Goal: Book appointment/travel/reservation: Book appointment/travel/reservation

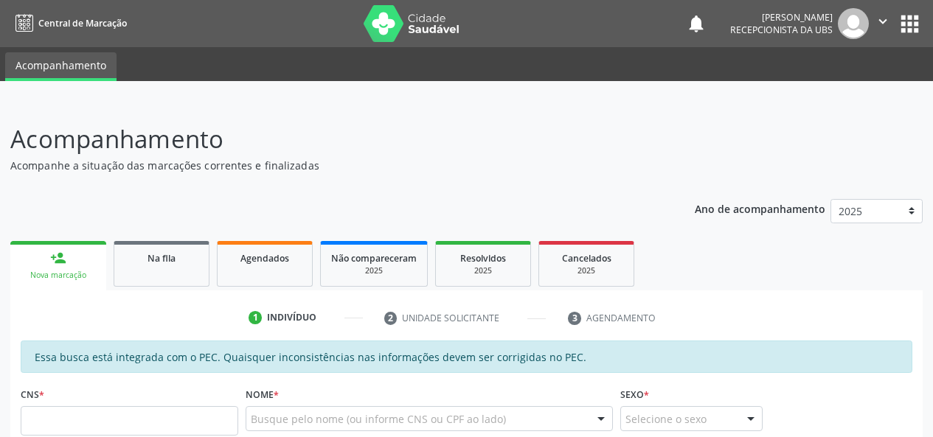
scroll to position [111, 0]
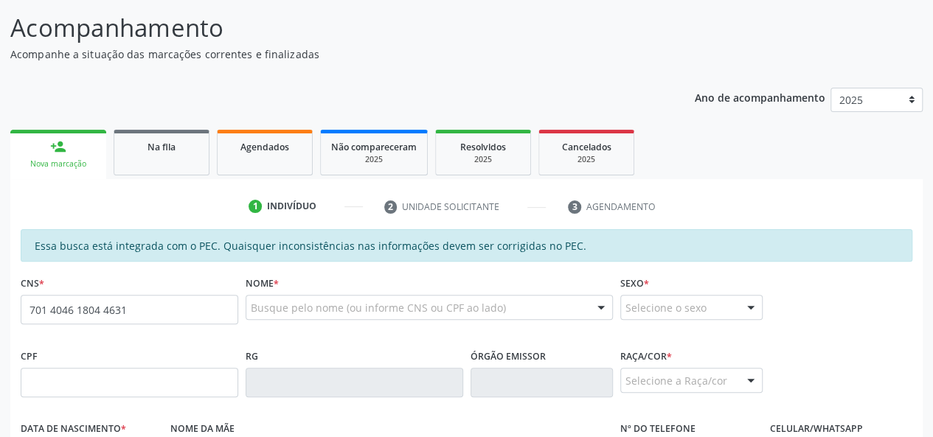
type input "701 4046 1804 4631"
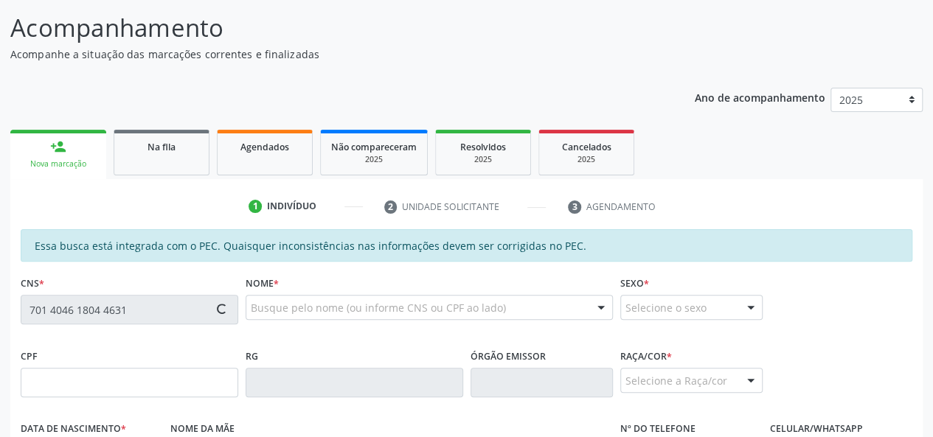
type input "132.779.804-21"
type input "2[DATE]"
type input "[PERSON_NAME]"
type input "[PHONE_NUMBER]"
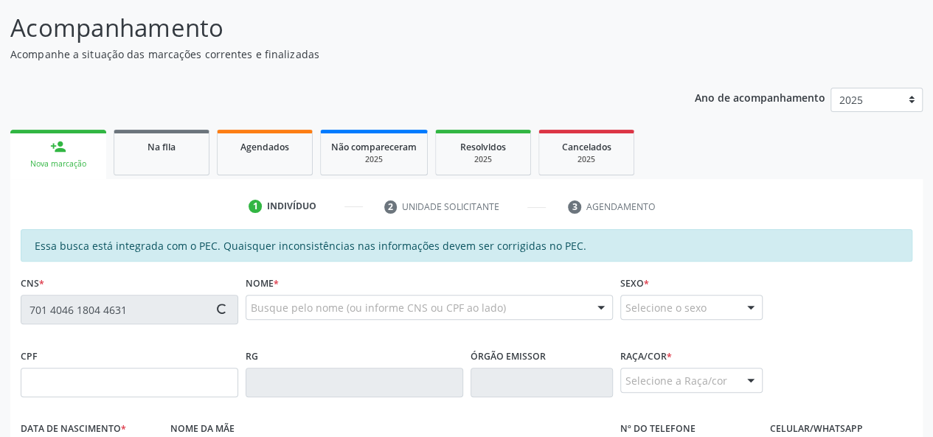
type input "S/N"
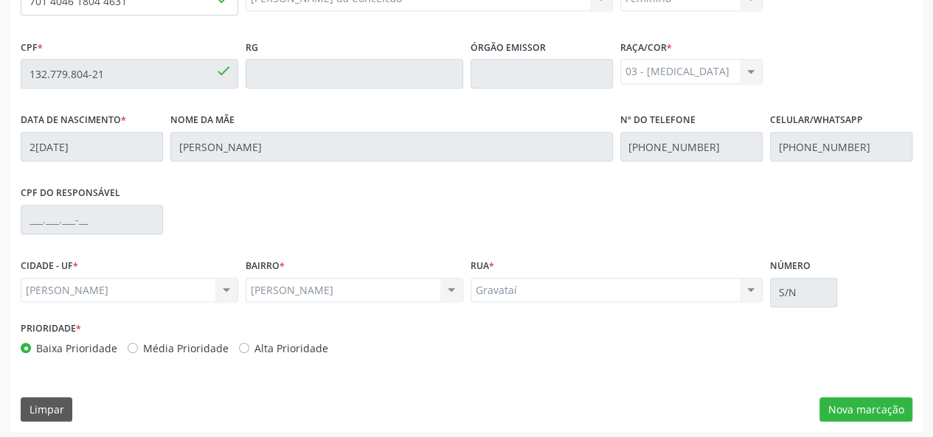
scroll to position [424, 0]
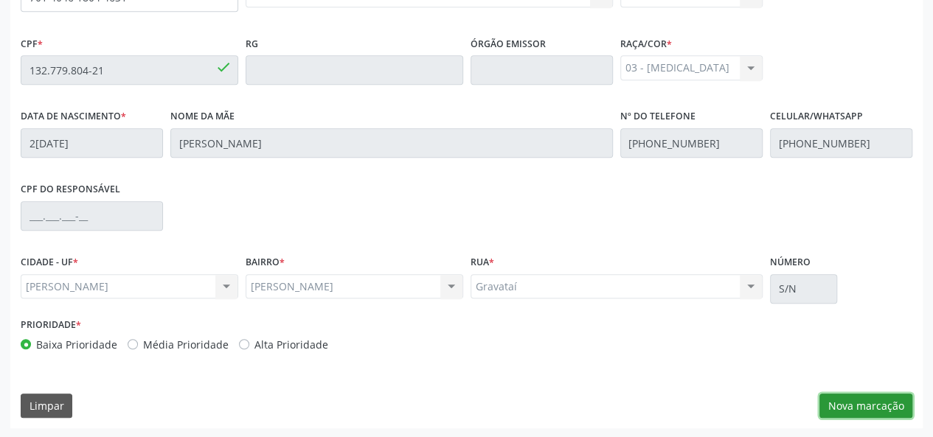
click at [888, 409] on button "Nova marcação" at bounding box center [866, 406] width 93 height 25
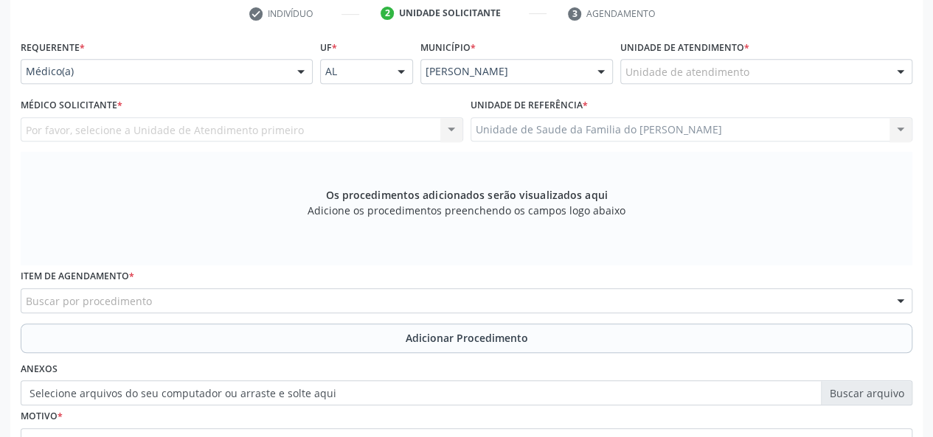
scroll to position [129, 0]
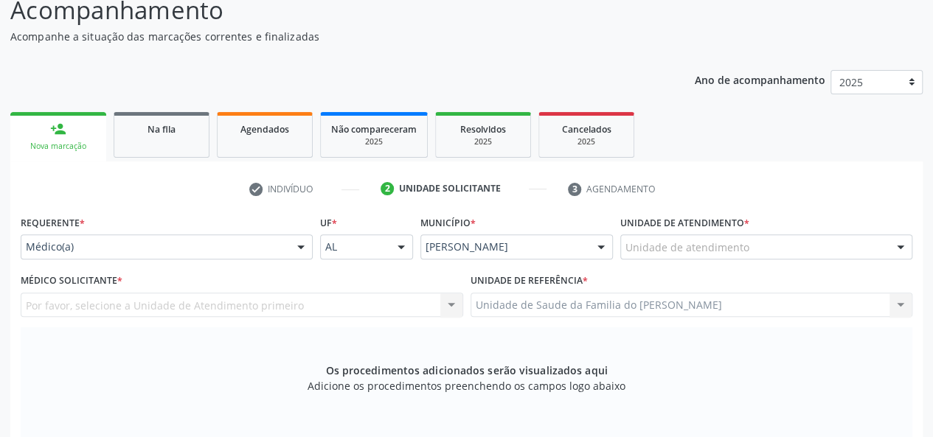
click at [283, 246] on div "Médico(a)" at bounding box center [167, 247] width 292 height 25
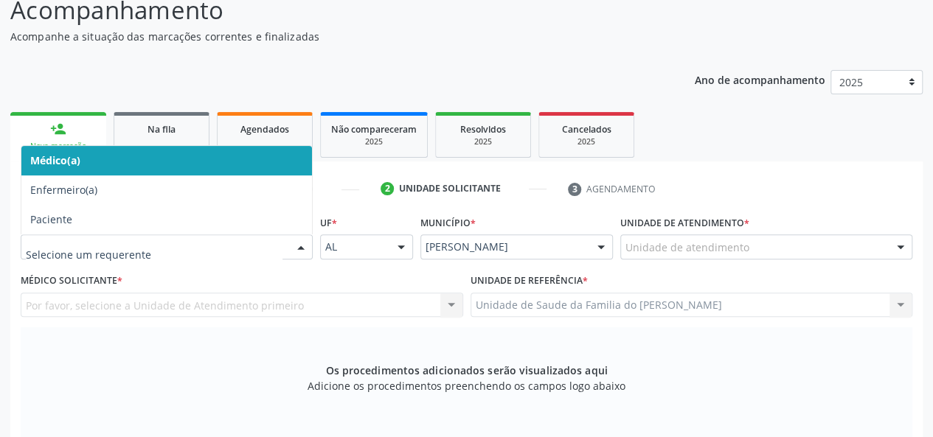
scroll to position [203, 0]
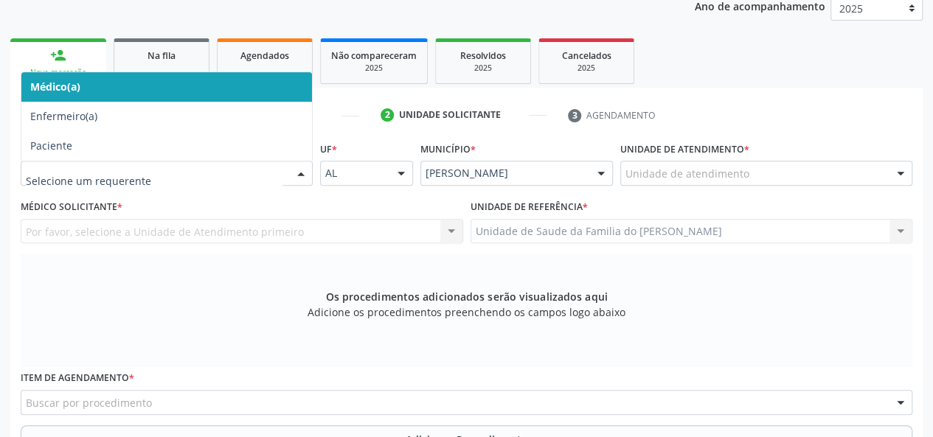
click at [248, 92] on span "Médico(a)" at bounding box center [166, 87] width 291 height 30
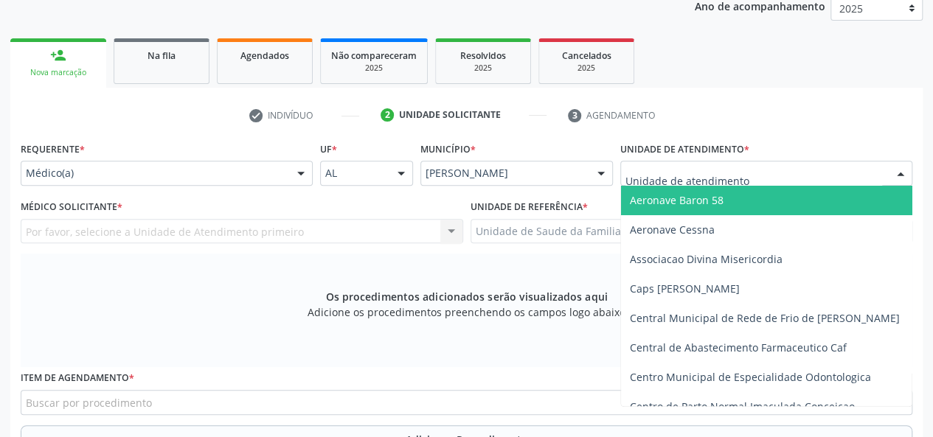
type input "J"
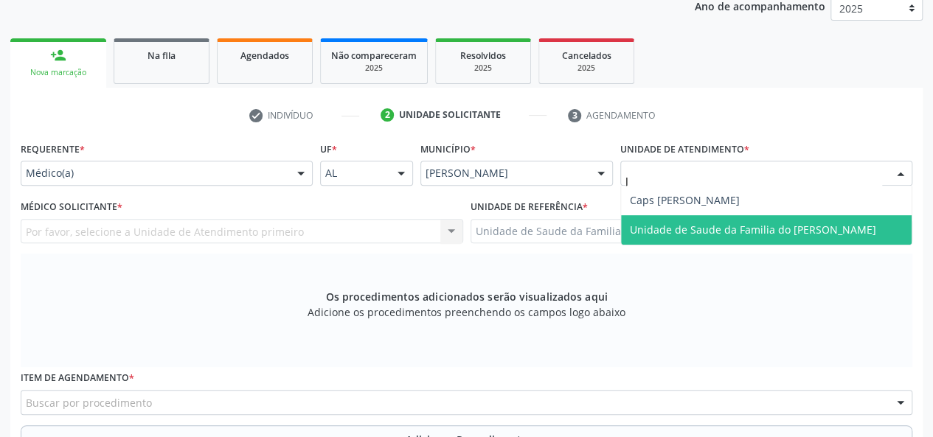
click at [710, 230] on span "Unidade de Saude da Familia do [PERSON_NAME]" at bounding box center [753, 230] width 246 height 14
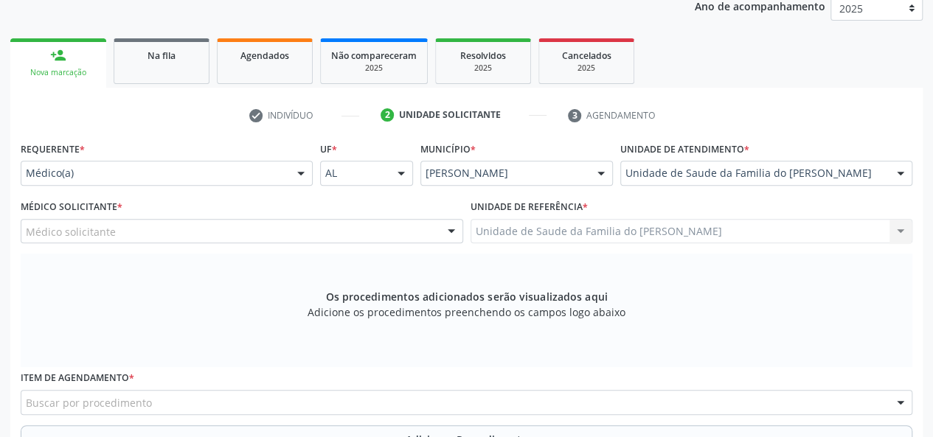
click at [450, 231] on div at bounding box center [451, 232] width 22 height 25
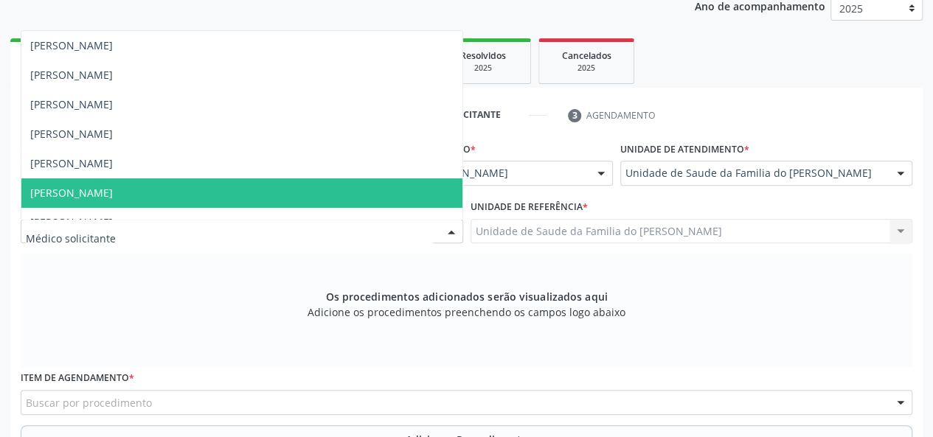
click at [356, 187] on span "[PERSON_NAME]" at bounding box center [241, 194] width 441 height 30
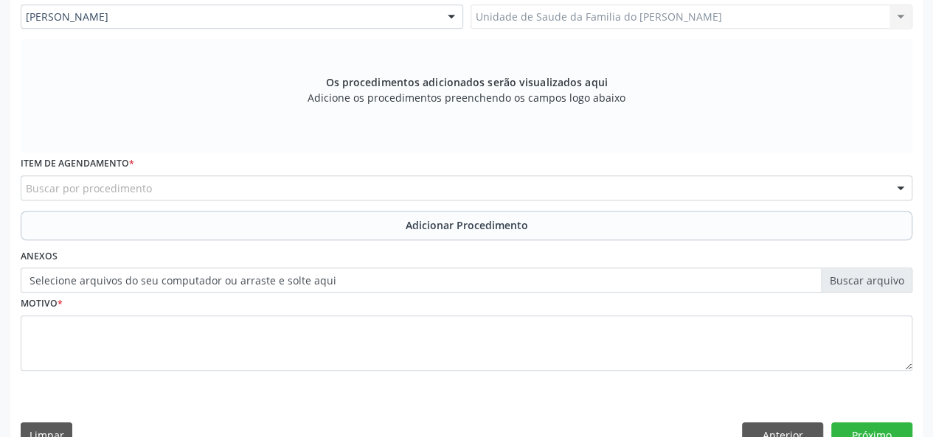
scroll to position [424, 0]
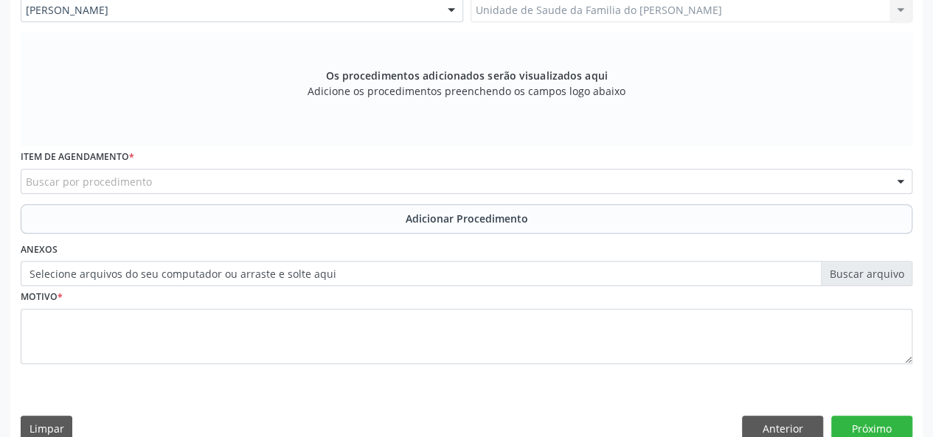
click at [353, 181] on div "Buscar por procedimento" at bounding box center [467, 181] width 892 height 25
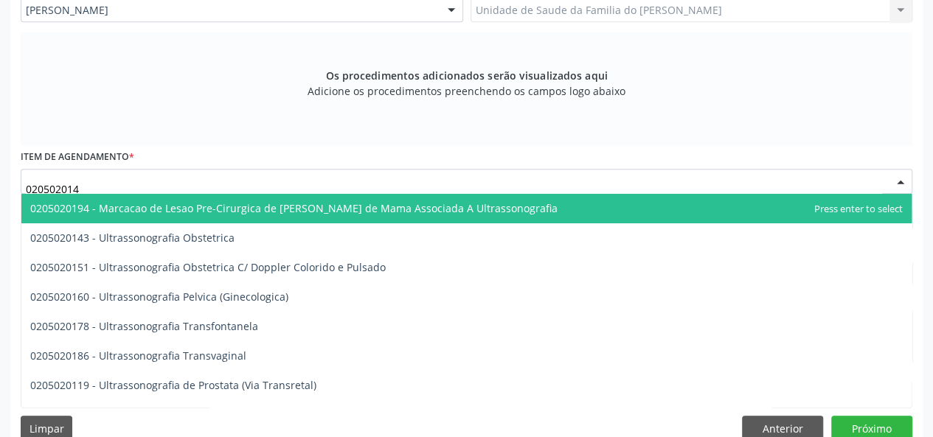
type input "0205020143"
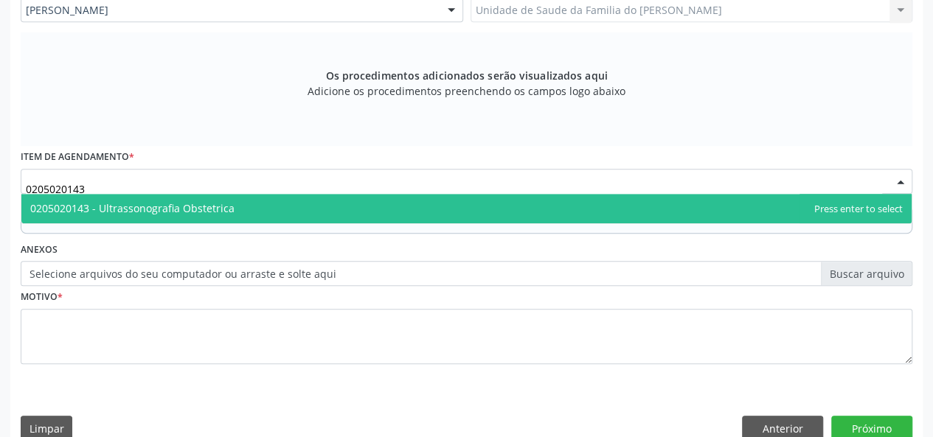
click at [360, 201] on span "0205020143 - Ultrassonografia Obstetrica" at bounding box center [466, 209] width 890 height 30
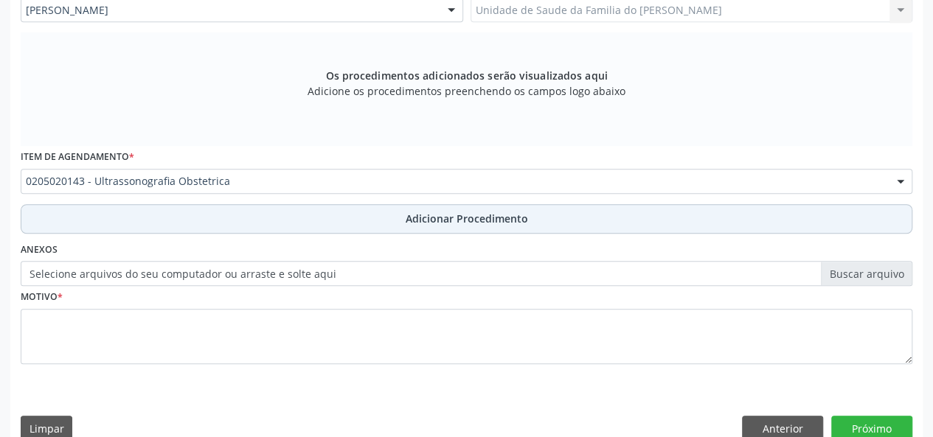
click at [275, 213] on button "Adicionar Procedimento" at bounding box center [467, 219] width 892 height 30
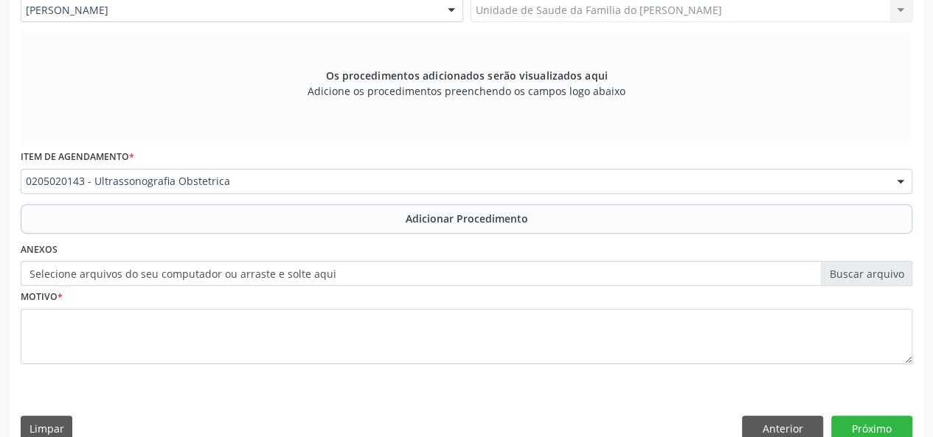
scroll to position [391, 0]
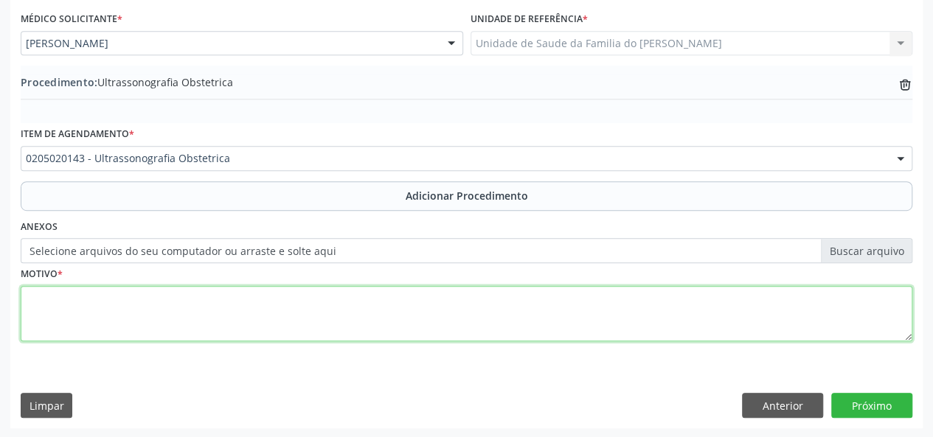
click at [252, 309] on textarea at bounding box center [467, 314] width 892 height 56
type textarea "G"
type textarea "GESTANTE"
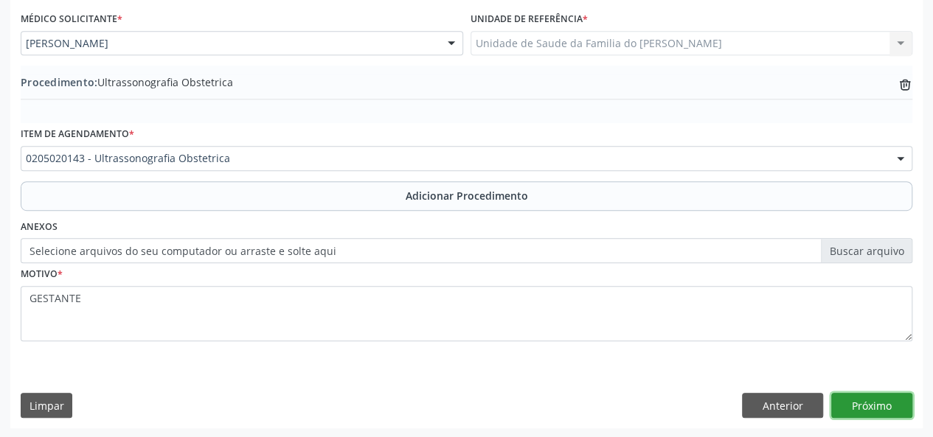
click at [875, 404] on button "Próximo" at bounding box center [871, 405] width 81 height 25
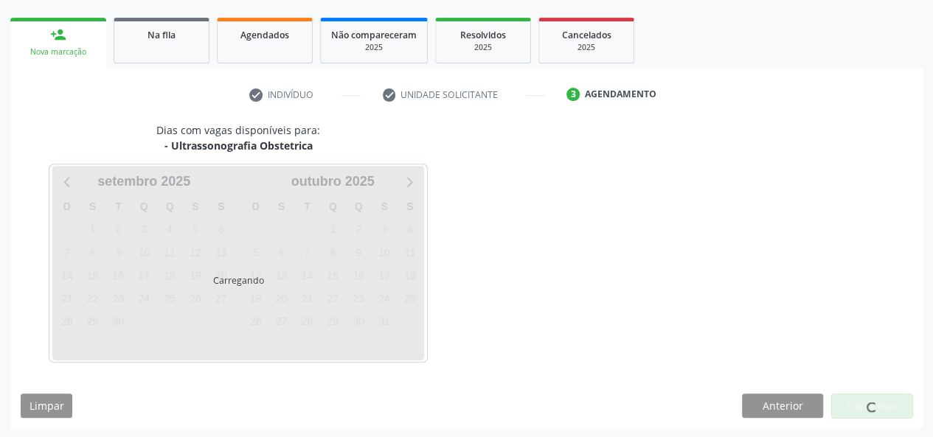
scroll to position [267, 0]
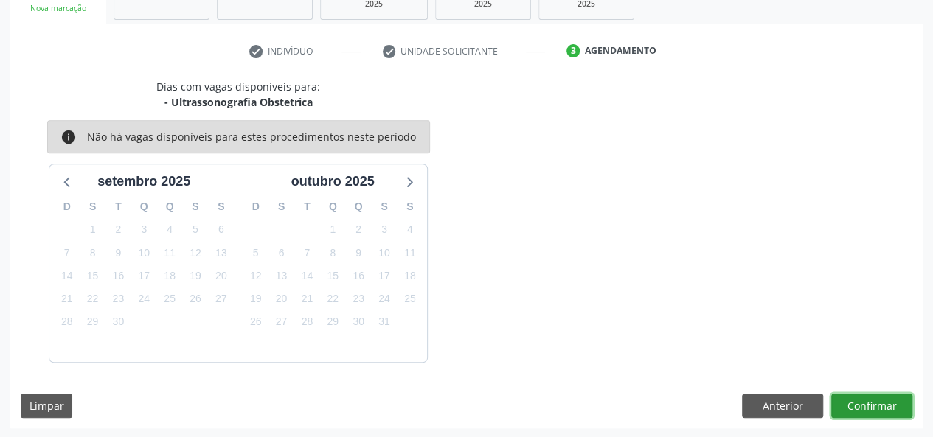
click at [875, 404] on button "Confirmar" at bounding box center [871, 406] width 81 height 25
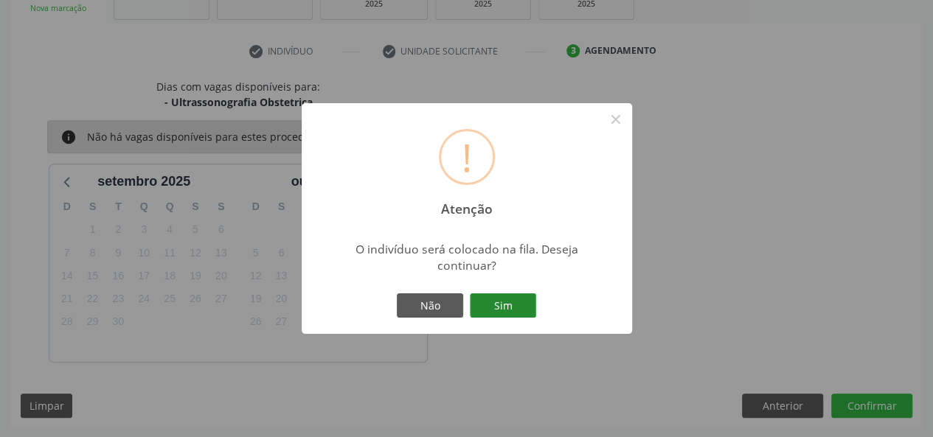
click at [505, 306] on button "Sim" at bounding box center [503, 306] width 66 height 25
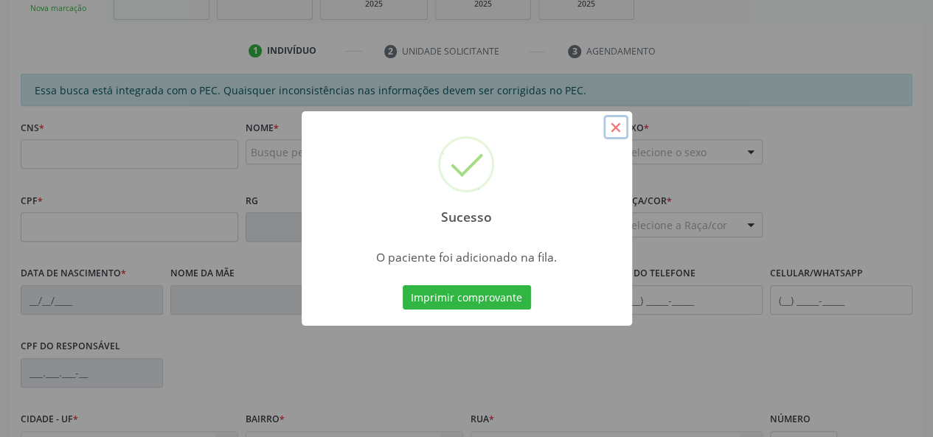
click at [613, 129] on button "×" at bounding box center [615, 127] width 25 height 25
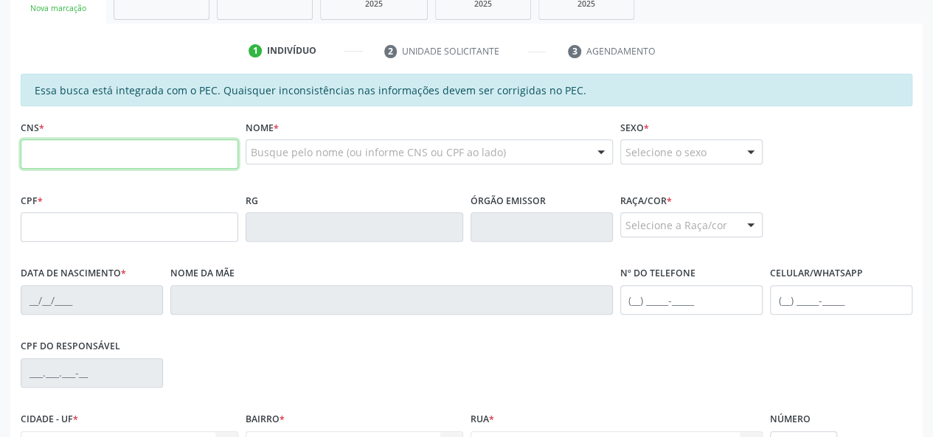
click at [72, 153] on input "text" at bounding box center [130, 154] width 218 height 30
paste input "705 0084 7169 3750"
type input "705 0084 7169 3750"
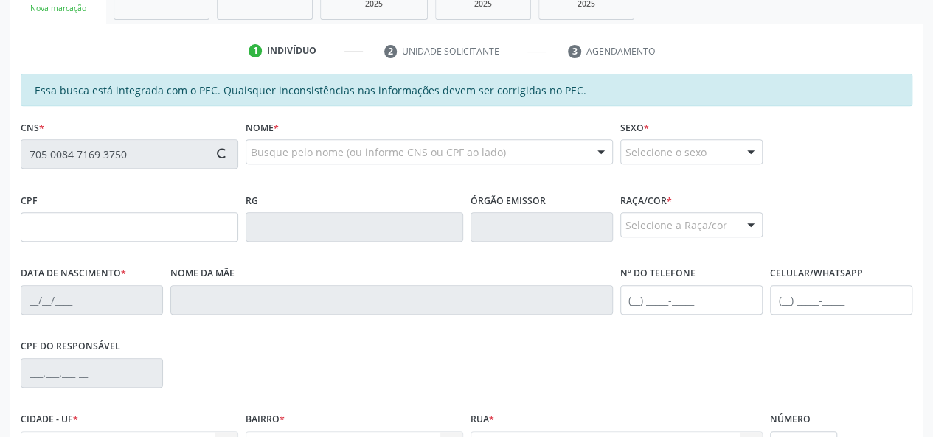
type input "028.228.294-70"
type input "[DATE]"
type input "[PERSON_NAME]"
type input "[PHONE_NUMBER]"
type input "21"
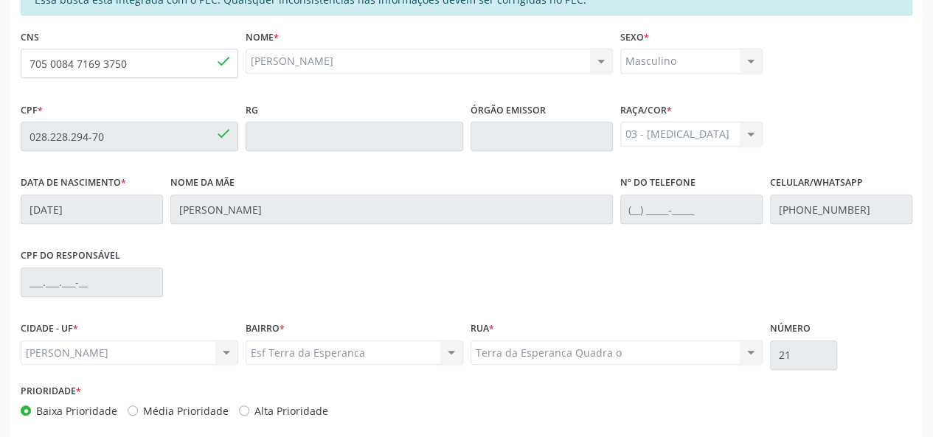
scroll to position [424, 0]
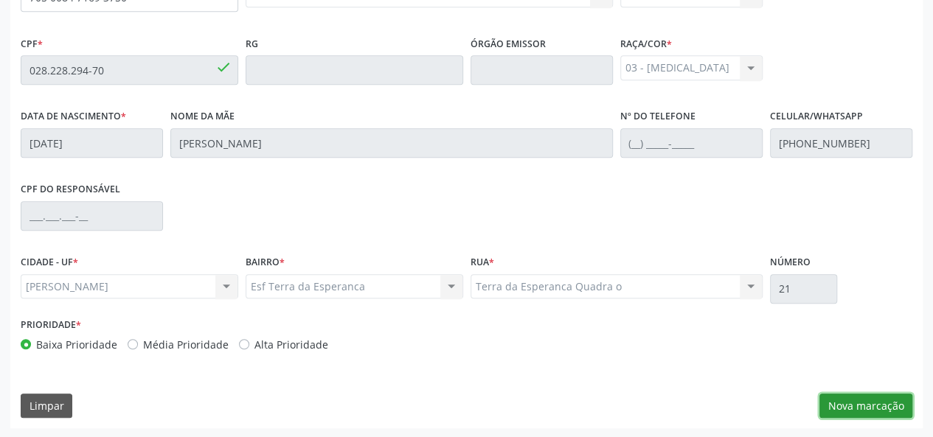
click at [872, 408] on button "Nova marcação" at bounding box center [866, 406] width 93 height 25
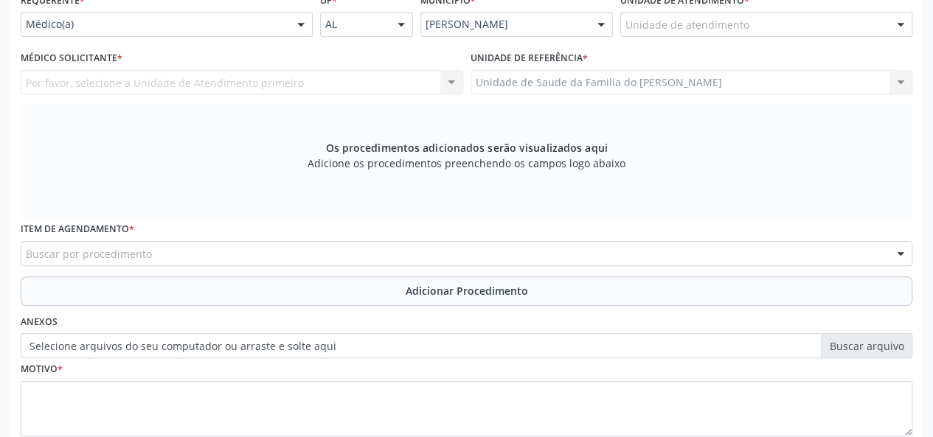
scroll to position [203, 0]
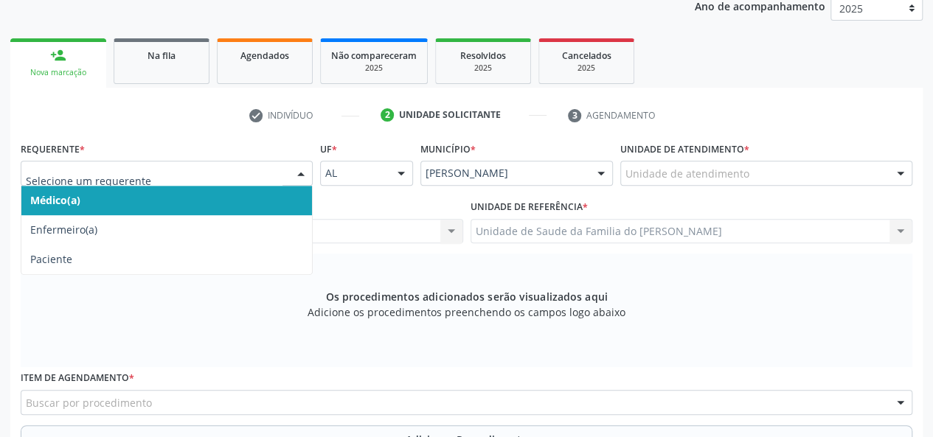
click at [293, 173] on div at bounding box center [301, 174] width 22 height 25
click at [223, 198] on span "Médico(a)" at bounding box center [166, 201] width 291 height 30
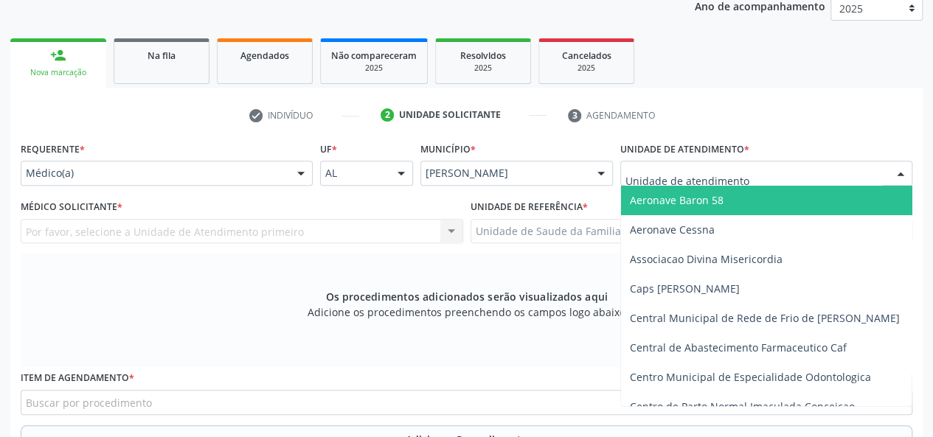
type input "J"
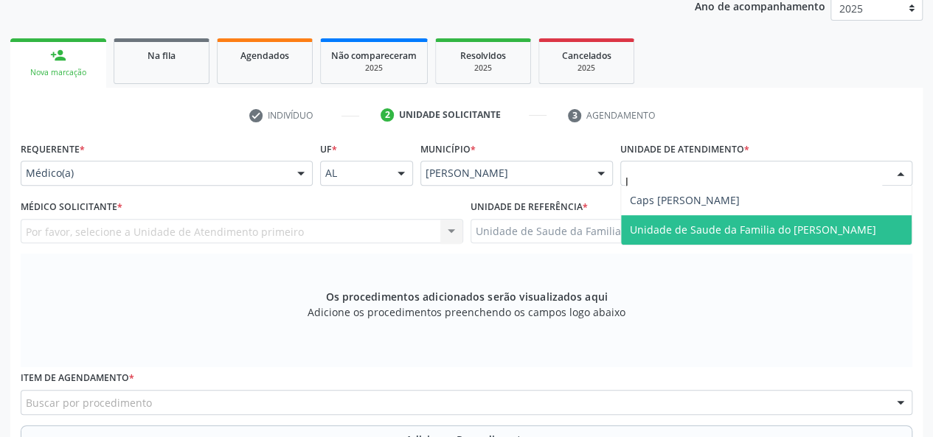
click at [680, 232] on span "Unidade de Saude da Familia do [PERSON_NAME]" at bounding box center [753, 230] width 246 height 14
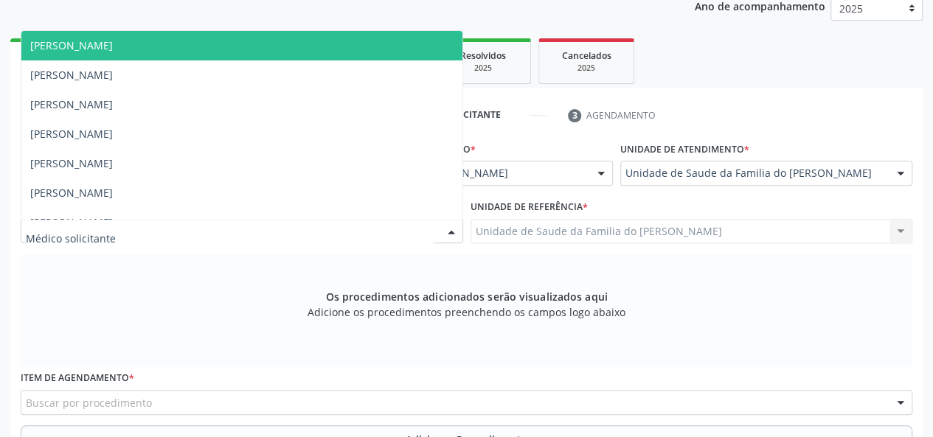
click at [443, 229] on div at bounding box center [451, 232] width 22 height 25
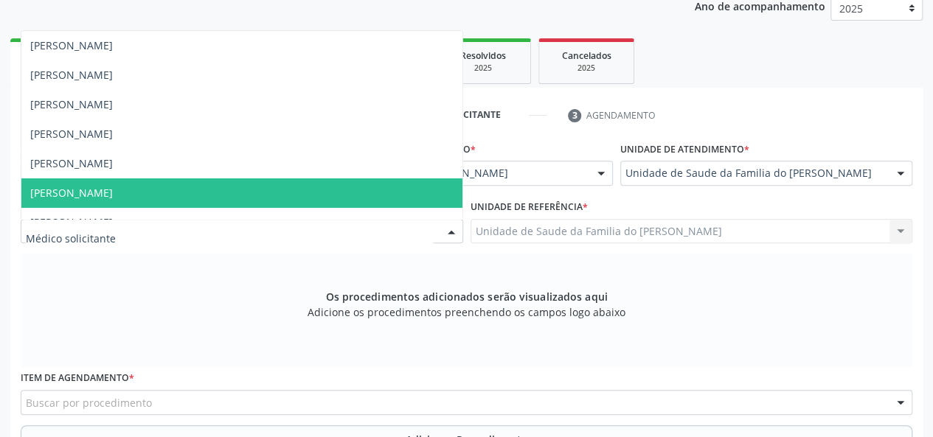
click at [325, 206] on span "[PERSON_NAME]" at bounding box center [241, 194] width 441 height 30
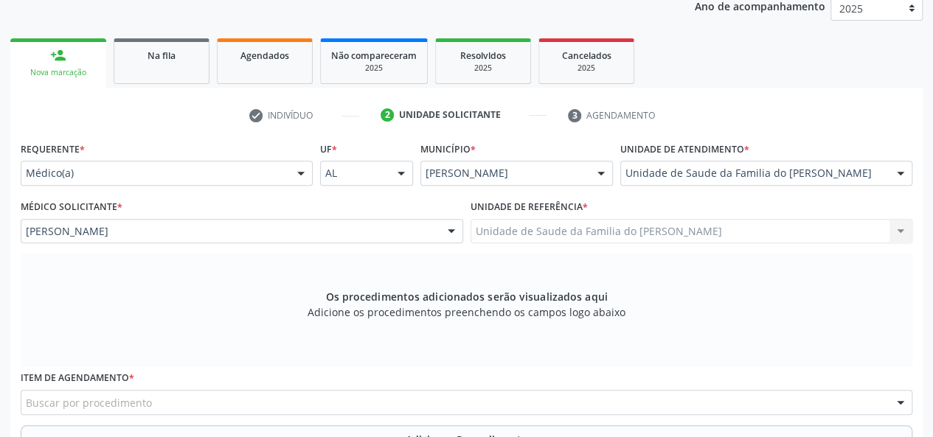
scroll to position [277, 0]
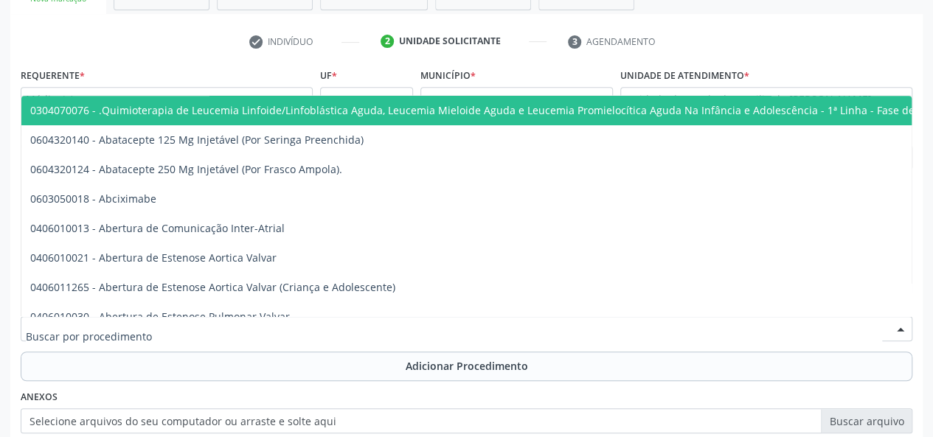
click at [220, 330] on div at bounding box center [467, 328] width 892 height 25
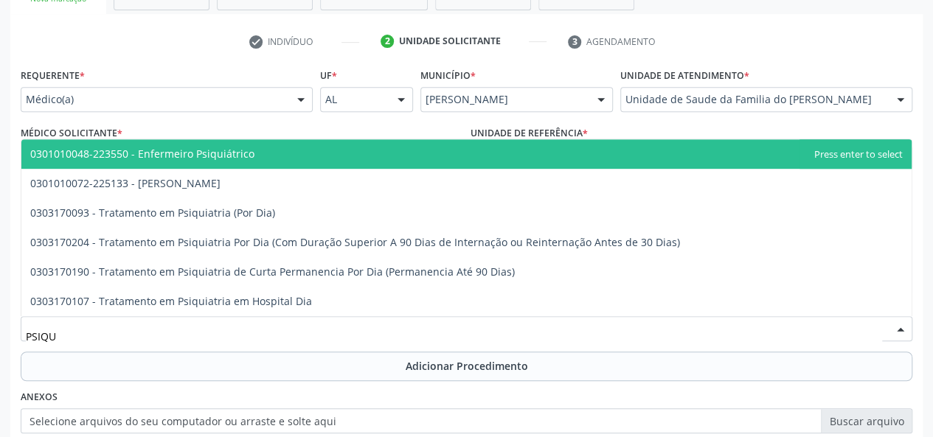
type input "PSIQUI"
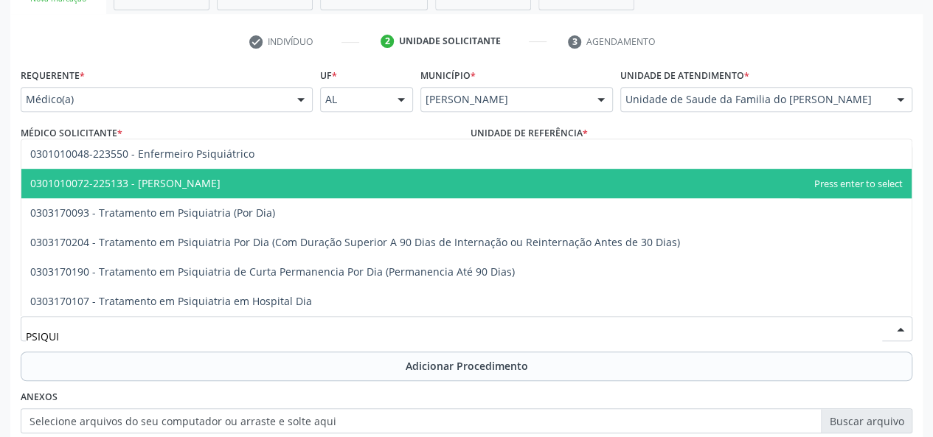
click at [235, 182] on span "0301010072-225133 - [PERSON_NAME]" at bounding box center [466, 184] width 890 height 30
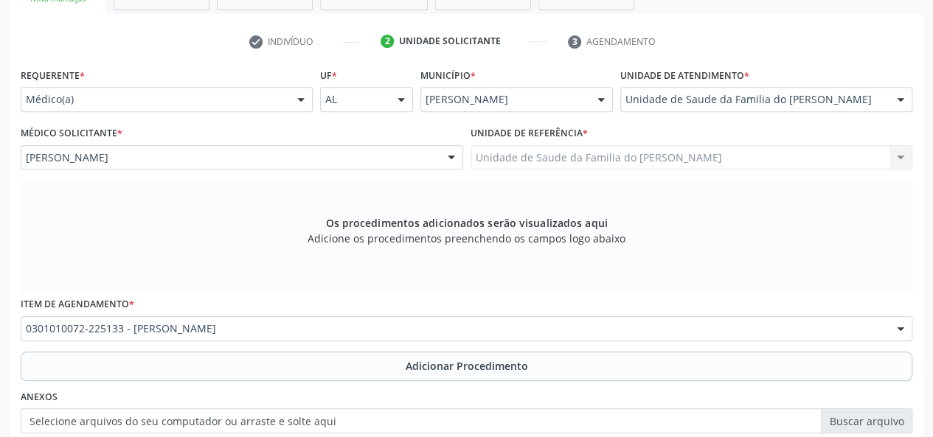
scroll to position [350, 0]
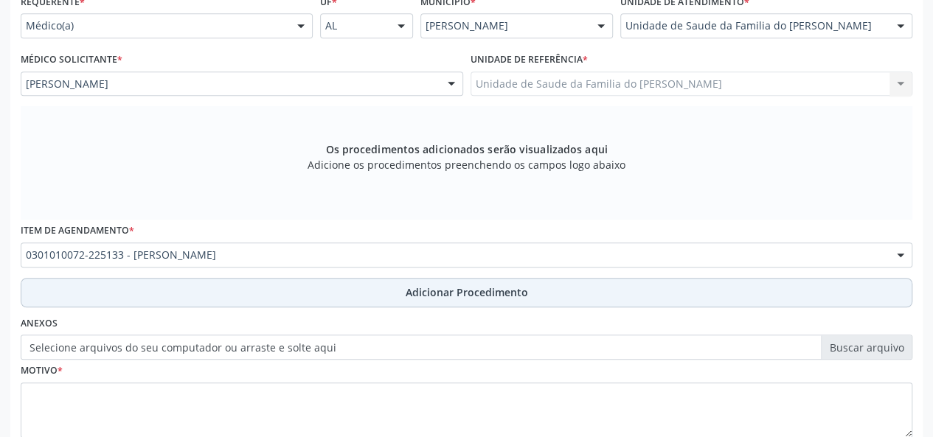
click at [221, 286] on button "Adicionar Procedimento" at bounding box center [467, 293] width 892 height 30
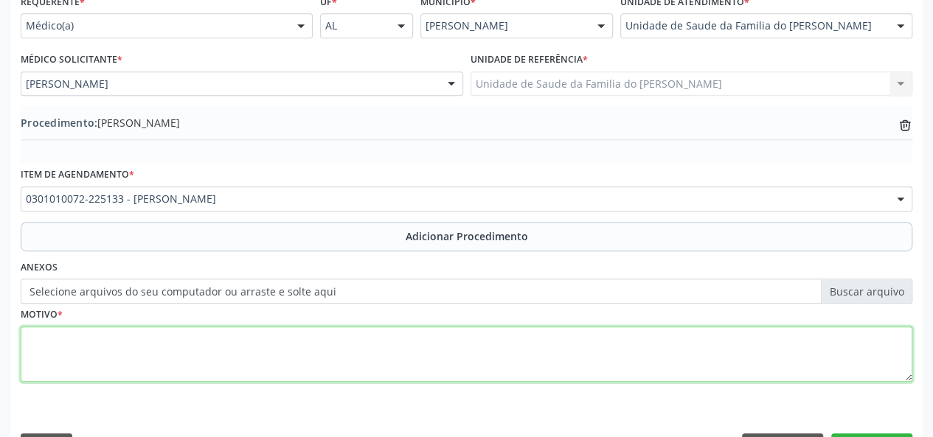
click at [204, 349] on textarea at bounding box center [467, 355] width 892 height 56
